Goal: Task Accomplishment & Management: Use online tool/utility

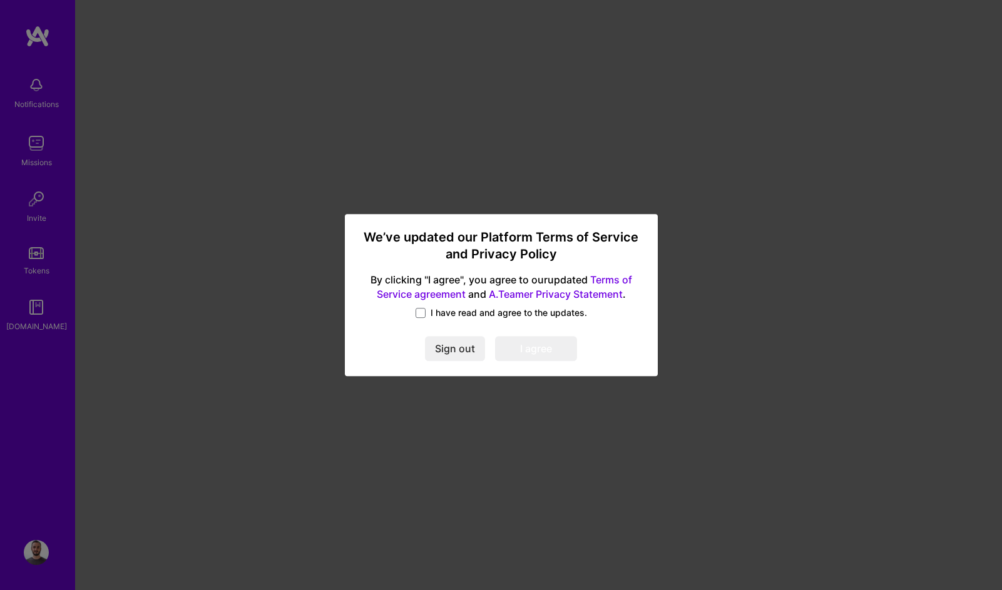
click at [460, 307] on span "I have read and agree to the updates." at bounding box center [508, 313] width 156 height 13
click at [0, 0] on input "I have read and agree to the updates." at bounding box center [0, 0] width 0 height 0
click at [540, 351] on button "I agree" at bounding box center [536, 349] width 82 height 25
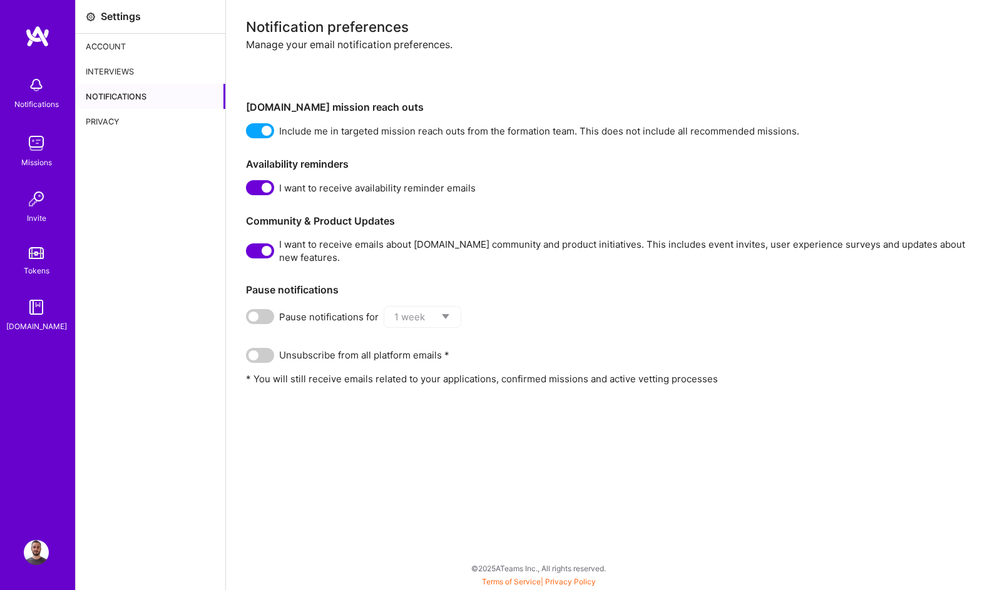
click at [38, 145] on img at bounding box center [36, 143] width 25 height 25
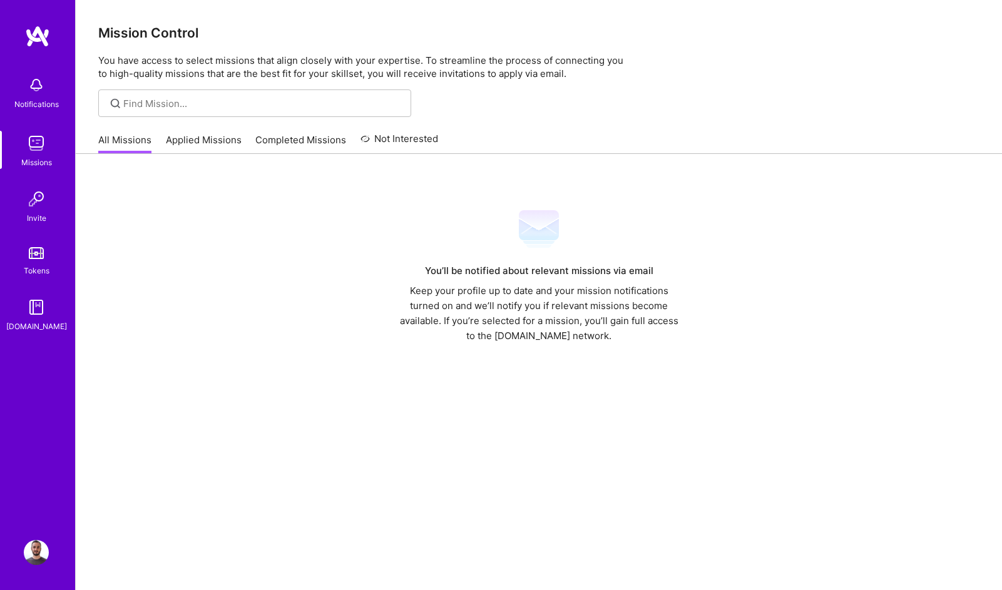
click at [193, 134] on link "Applied Missions" at bounding box center [204, 143] width 76 height 21
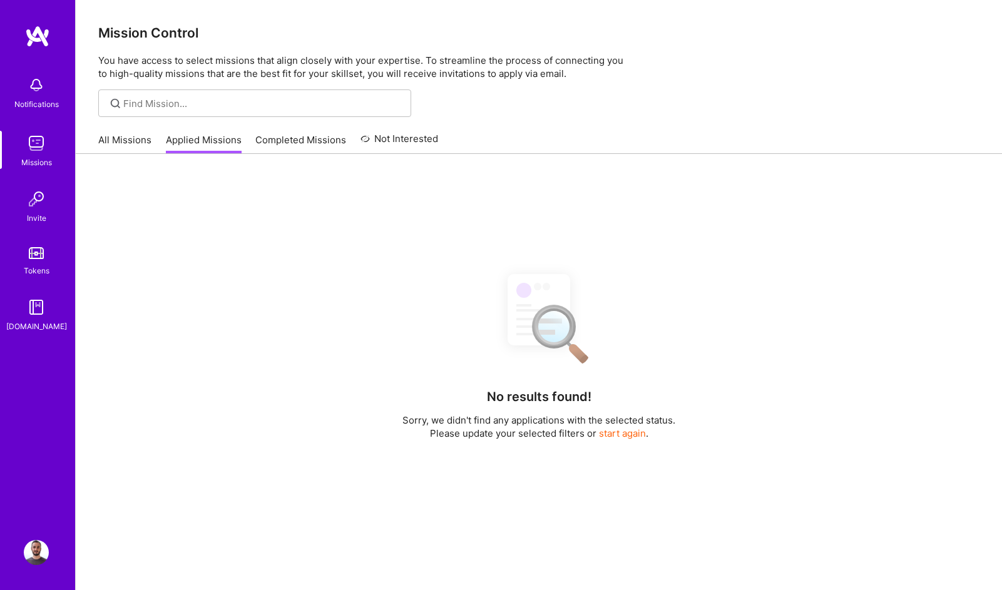
click at [277, 136] on link "Completed Missions" at bounding box center [300, 143] width 91 height 21
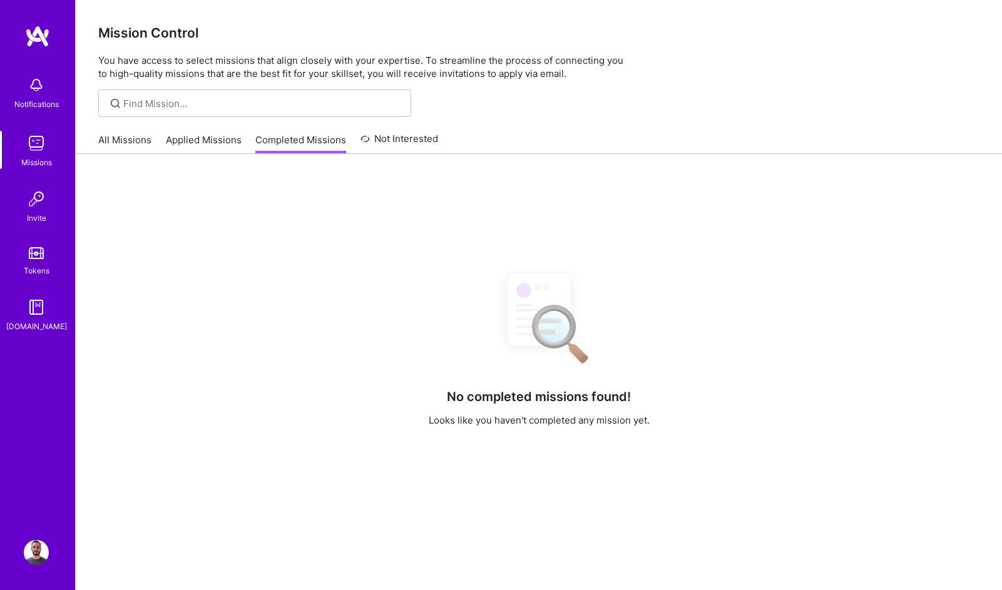
click at [398, 143] on link "Not Interested" at bounding box center [399, 142] width 78 height 23
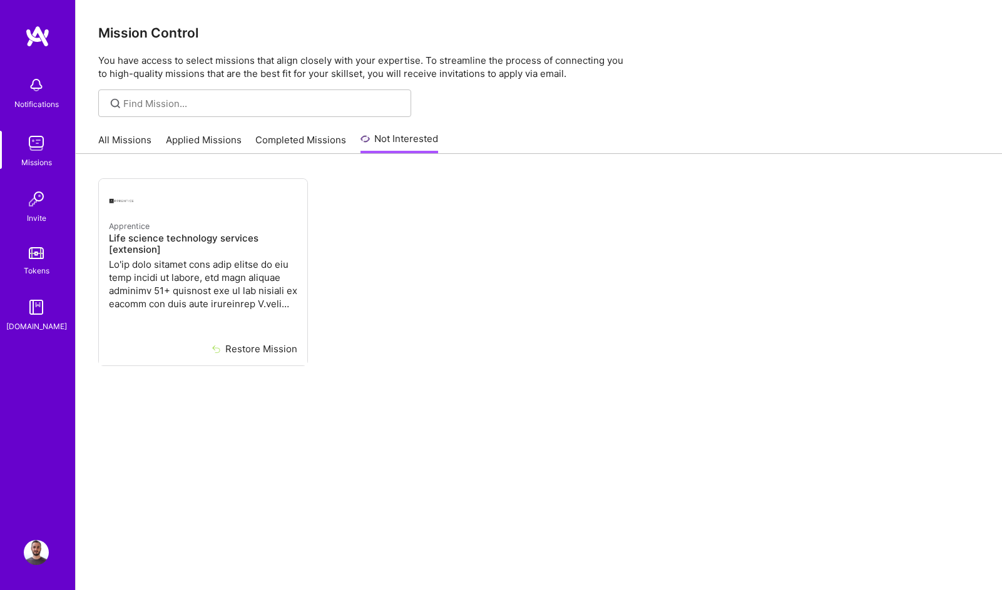
click at [113, 148] on link "All Missions" at bounding box center [124, 143] width 53 height 21
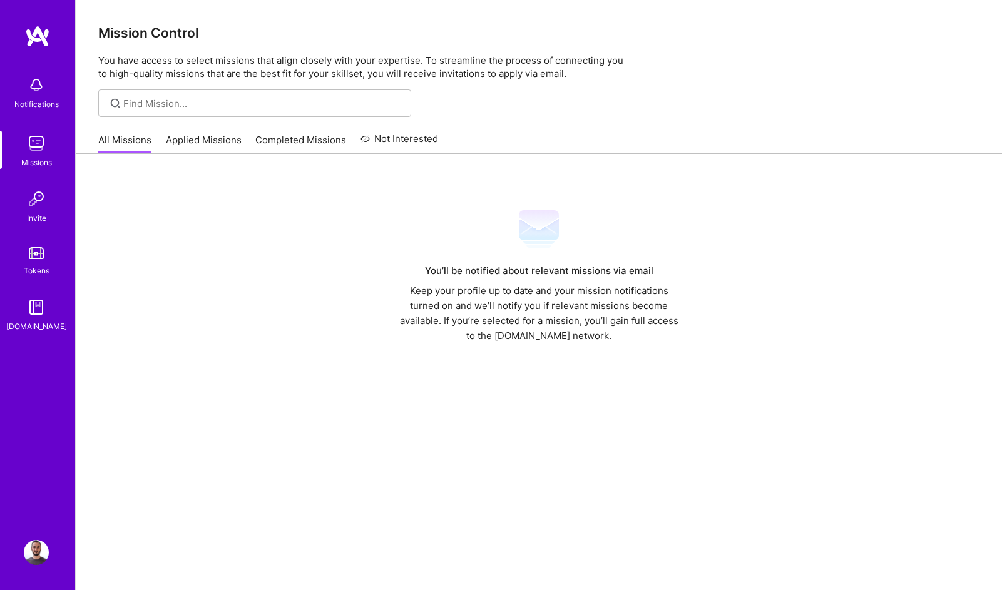
click at [38, 203] on img at bounding box center [36, 198] width 25 height 25
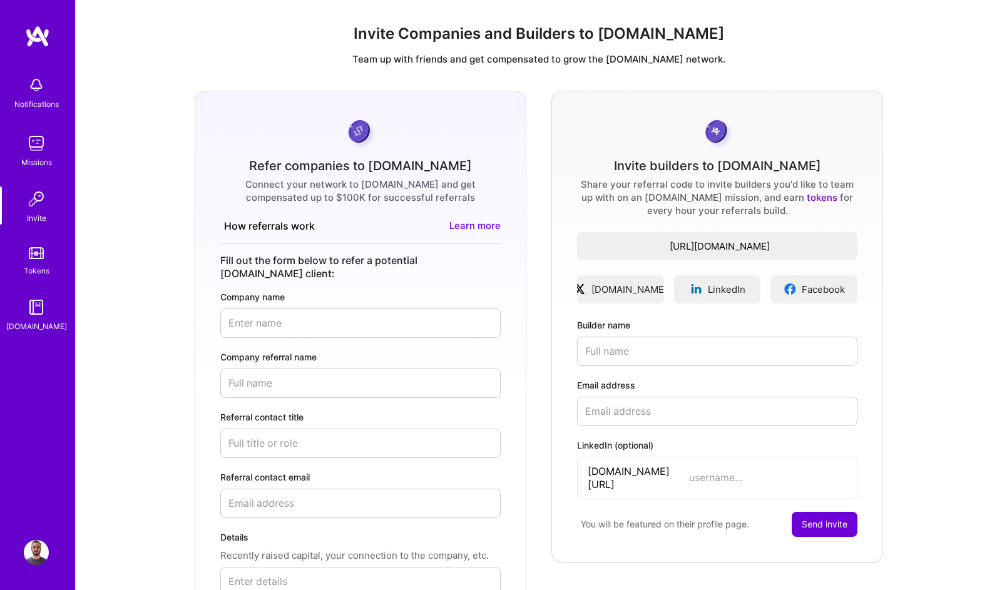
type input "[PERSON_NAME][EMAIL_ADDRESS][DOMAIN_NAME]"
click at [33, 132] on img at bounding box center [36, 143] width 25 height 25
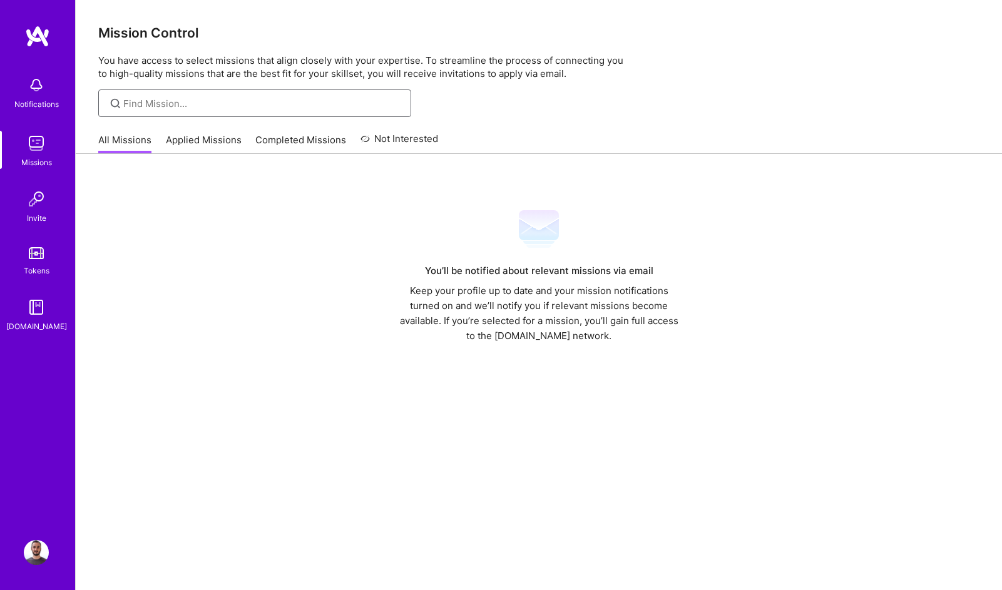
click at [145, 109] on input at bounding box center [262, 103] width 278 height 13
type input "a"
type input "magento"
